Goal: Navigation & Orientation: Find specific page/section

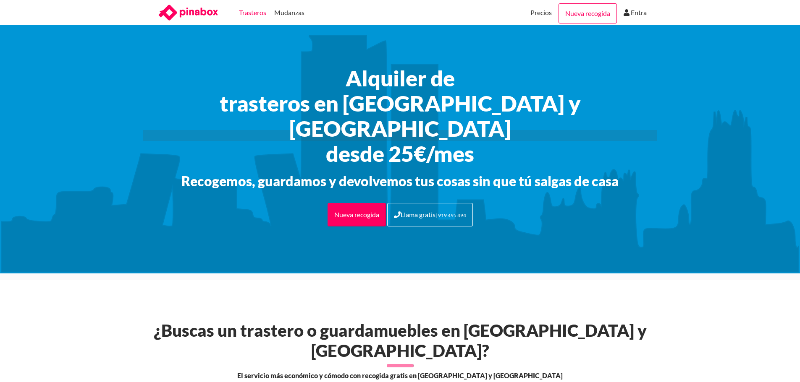
click at [256, 10] on link "Trasteros" at bounding box center [252, 12] width 27 height 25
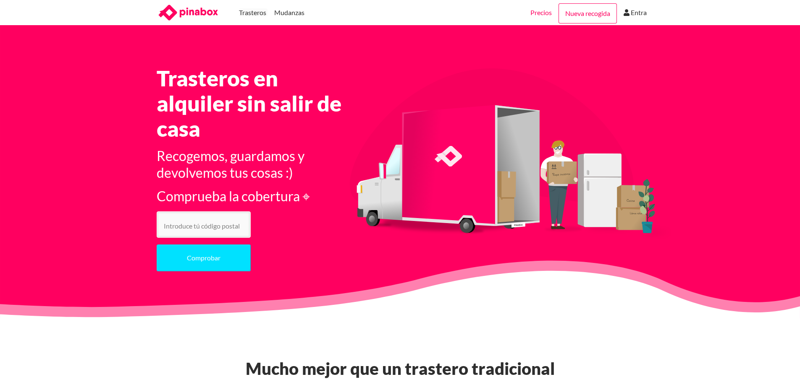
click at [539, 11] on link "Precios" at bounding box center [540, 12] width 21 height 25
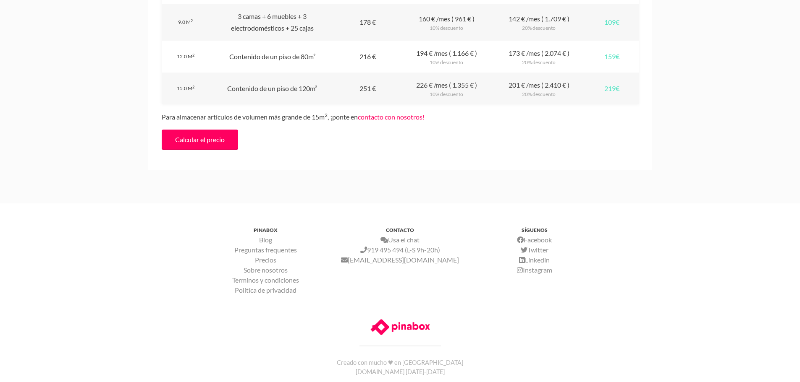
scroll to position [1050, 0]
